Goal: Register for event/course

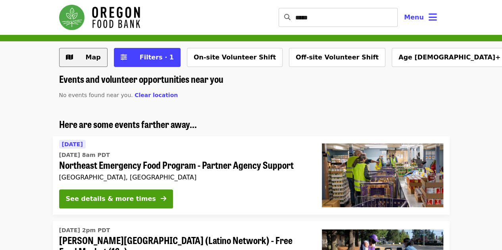
click at [76, 57] on button "Map" at bounding box center [83, 57] width 48 height 19
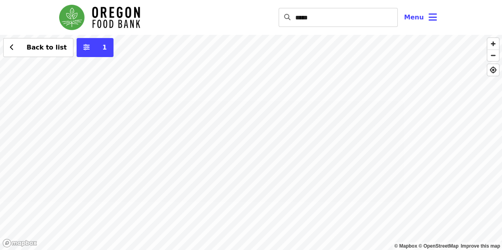
drag, startPoint x: 316, startPoint y: 172, endPoint x: 202, endPoint y: 143, distance: 117.4
click at [202, 143] on div "Back to list 1" at bounding box center [251, 142] width 502 height 215
click at [242, 76] on div "Back to list 1" at bounding box center [251, 142] width 502 height 215
click at [237, 137] on div "Back to list 1" at bounding box center [251, 142] width 502 height 215
click at [241, 149] on span "See 2 actions at this location" at bounding box center [241, 149] width 104 height 8
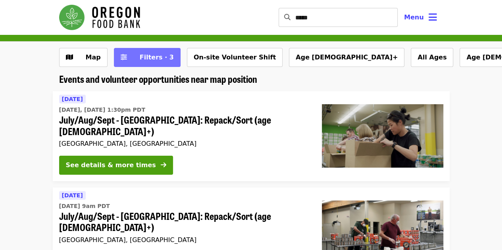
click at [142, 58] on span "Filters · 3" at bounding box center [157, 58] width 34 height 8
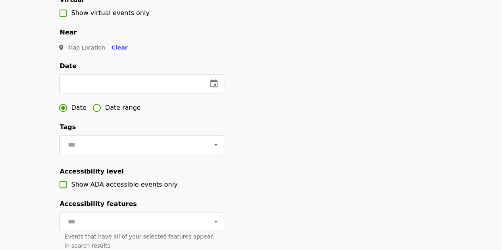
scroll to position [198, 0]
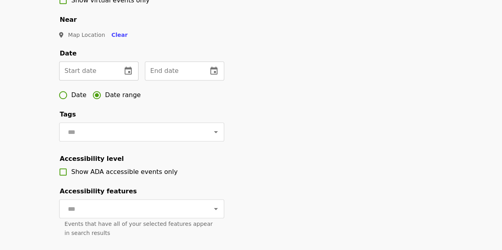
click at [96, 77] on input "text" at bounding box center [87, 70] width 56 height 19
click at [125, 76] on icon "change date" at bounding box center [128, 71] width 10 height 10
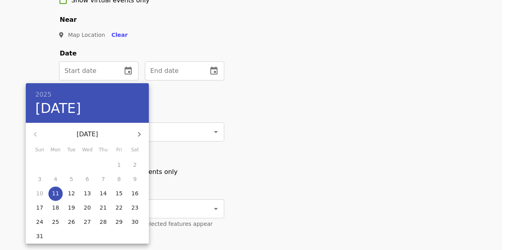
click at [138, 137] on icon "button" at bounding box center [139, 135] width 10 height 10
click at [120, 165] on p "3" at bounding box center [119, 165] width 4 height 8
type input "**********"
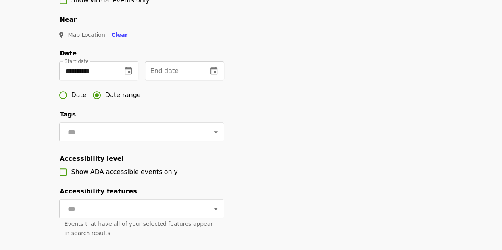
click at [189, 81] on input "text" at bounding box center [173, 70] width 56 height 19
click at [213, 76] on icon "change date" at bounding box center [214, 71] width 10 height 10
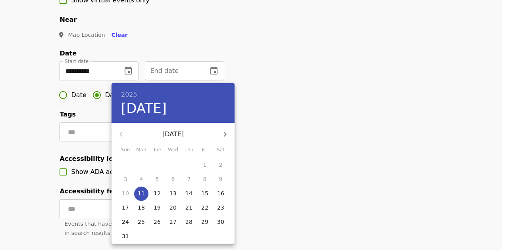
click at [224, 128] on button "button" at bounding box center [224, 134] width 19 height 19
click at [204, 166] on p "3" at bounding box center [205, 165] width 4 height 8
type input "**********"
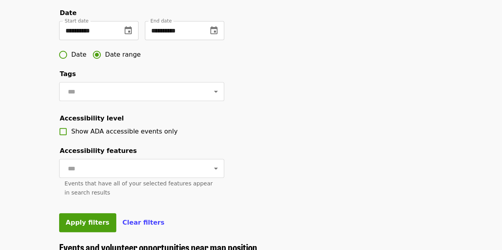
scroll to position [238, 0]
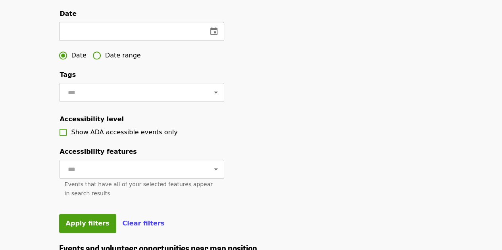
click at [215, 35] on icon "change date" at bounding box center [213, 31] width 7 height 8
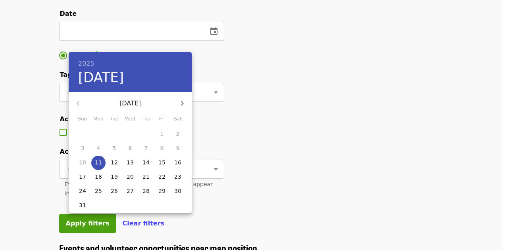
click at [185, 107] on icon "button" at bounding box center [182, 104] width 10 height 10
click at [186, 107] on icon "button" at bounding box center [182, 104] width 10 height 10
click at [159, 135] on span "3" at bounding box center [162, 134] width 14 height 8
type input "**********"
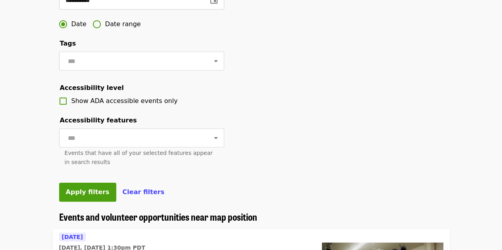
scroll to position [317, 0]
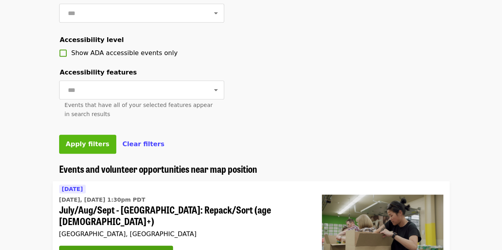
click at [84, 154] on button "Apply filters" at bounding box center [87, 144] width 57 height 19
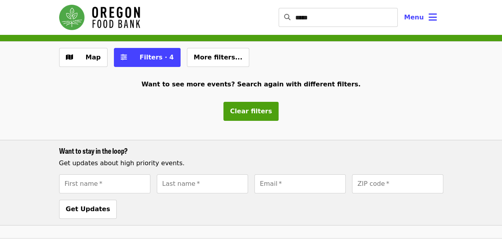
click at [109, 8] on img "Main navigation" at bounding box center [99, 17] width 81 height 25
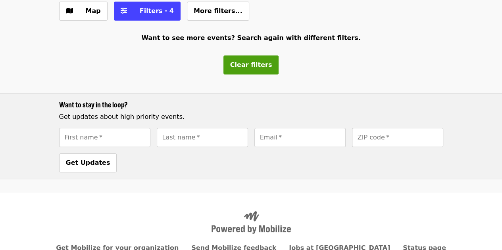
scroll to position [89, 0]
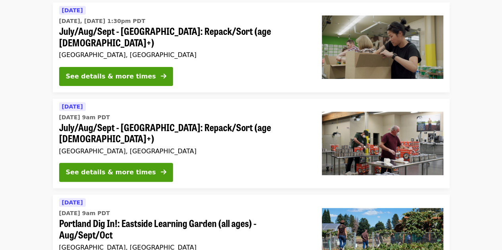
scroll to position [306, 0]
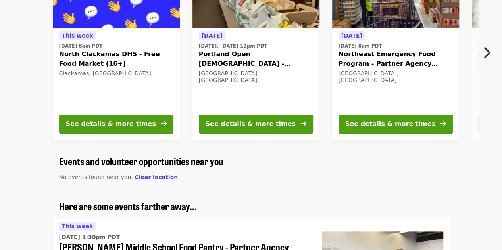
scroll to position [397, 0]
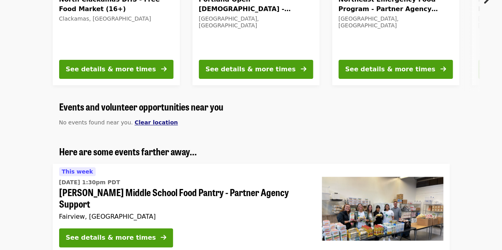
click at [142, 125] on span "Clear location" at bounding box center [155, 122] width 43 height 6
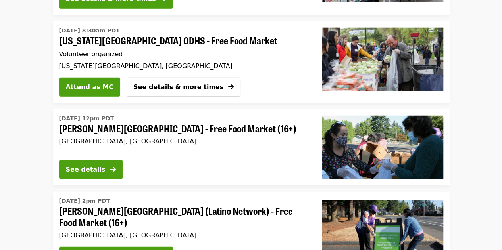
scroll to position [1006, 0]
